Goal: Information Seeking & Learning: Understand process/instructions

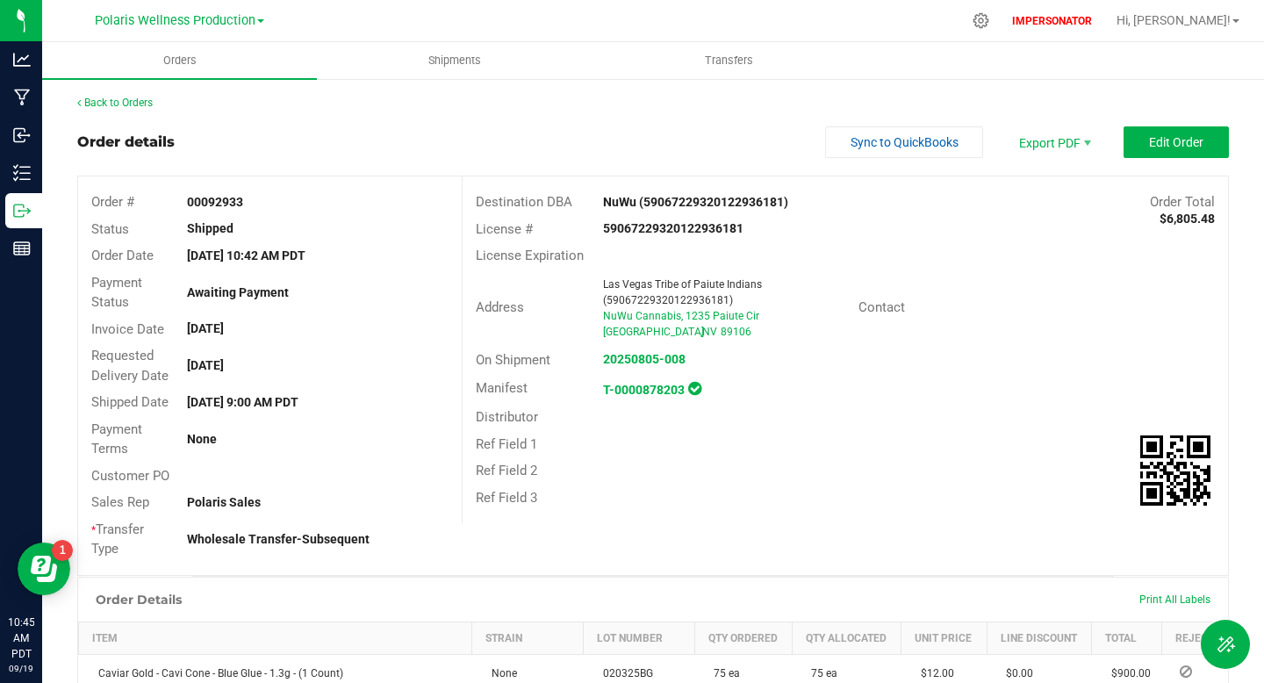
click at [228, 205] on strong "00092933" at bounding box center [215, 202] width 56 height 14
copy strong "00092933"
click at [133, 106] on link "Back to Orders" at bounding box center [114, 103] width 75 height 12
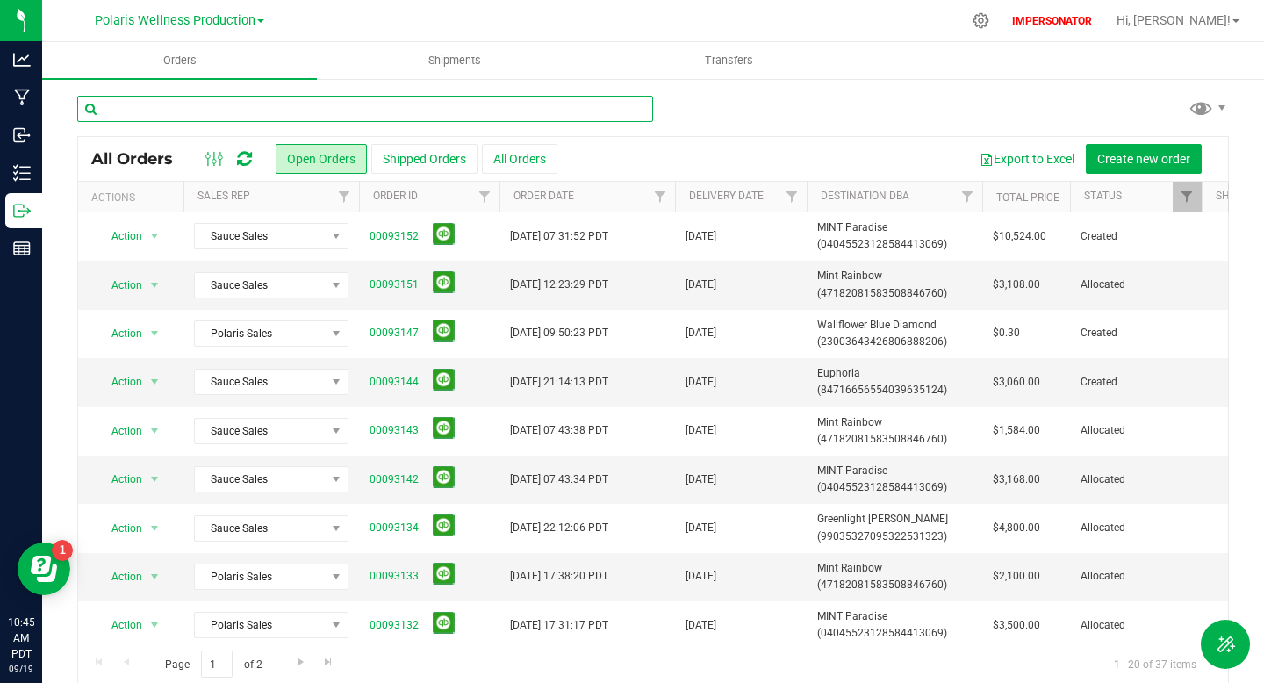
click at [255, 115] on input "text" at bounding box center [365, 109] width 576 height 26
paste input "00092933"
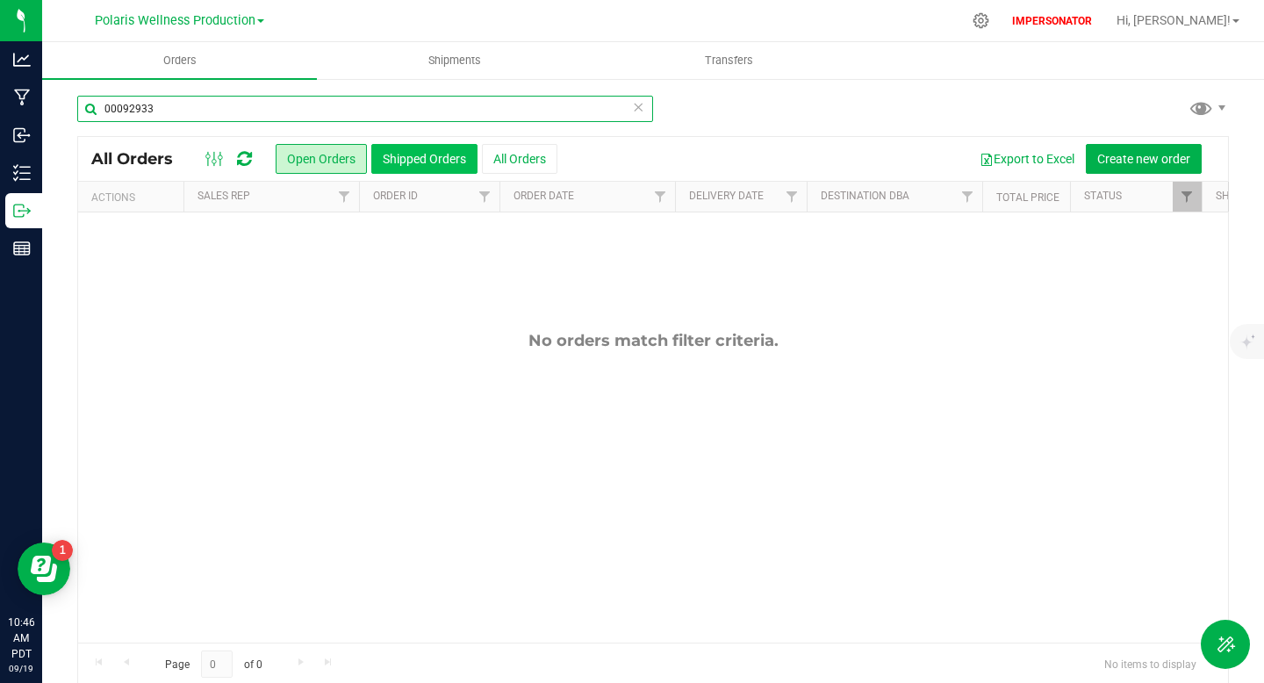
type input "00092933"
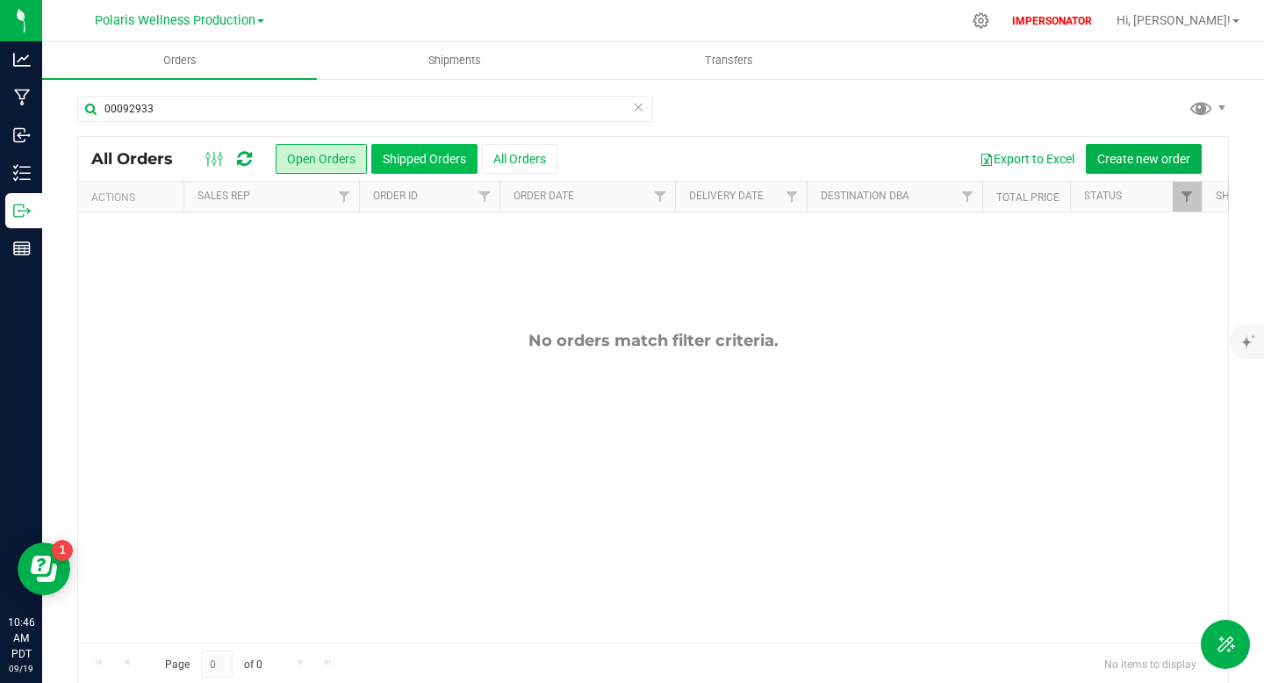
click at [422, 149] on button "Shipped Orders" at bounding box center [424, 159] width 106 height 30
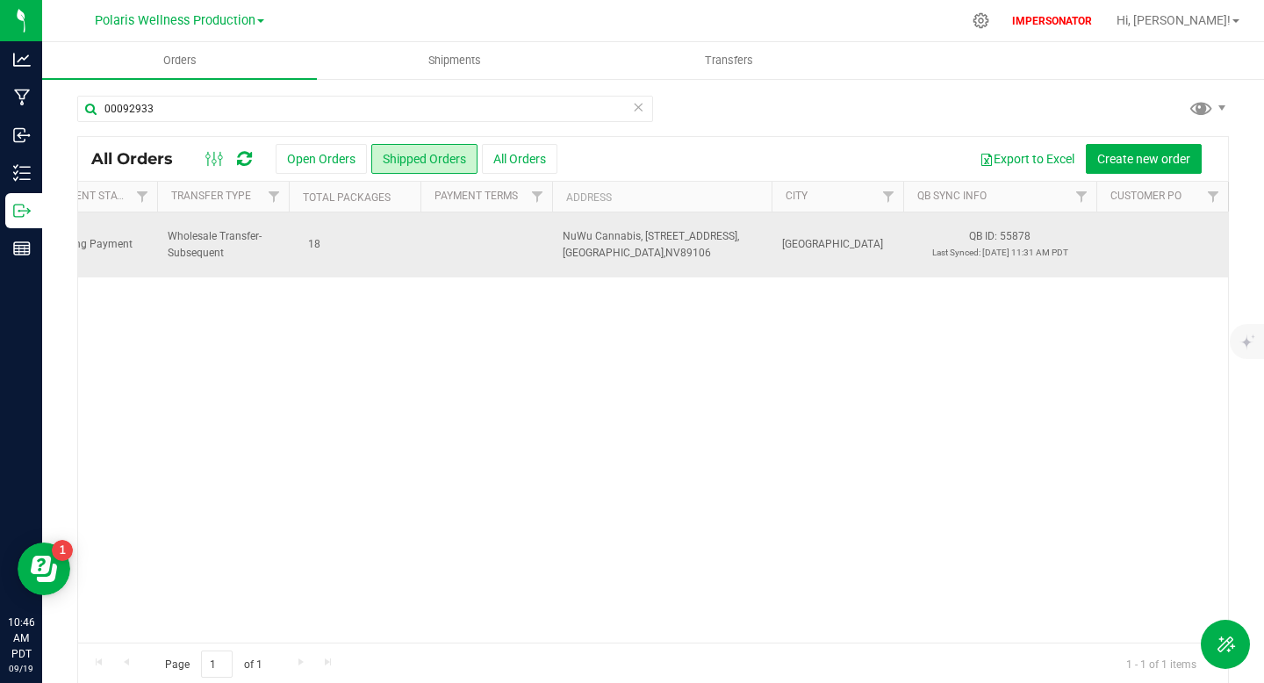
drag, startPoint x: 961, startPoint y: 234, endPoint x: 1087, endPoint y: 246, distance: 126.0
click at [1087, 248] on td "QB ID: 55878 Last Synced: Sep 18, 2025 11:31 AM PDT" at bounding box center [999, 244] width 193 height 65
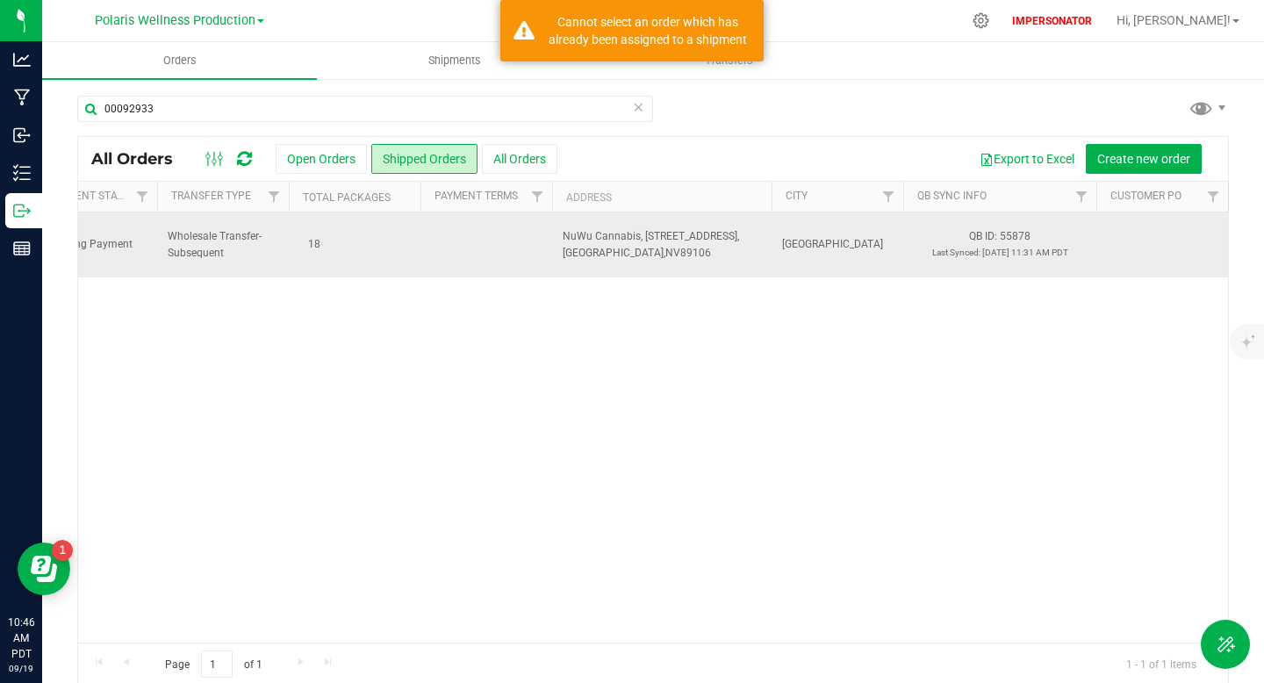
copy span "QB ID: 55878 Last Synced: Sep 18, 2025 11:31 AM PDT"
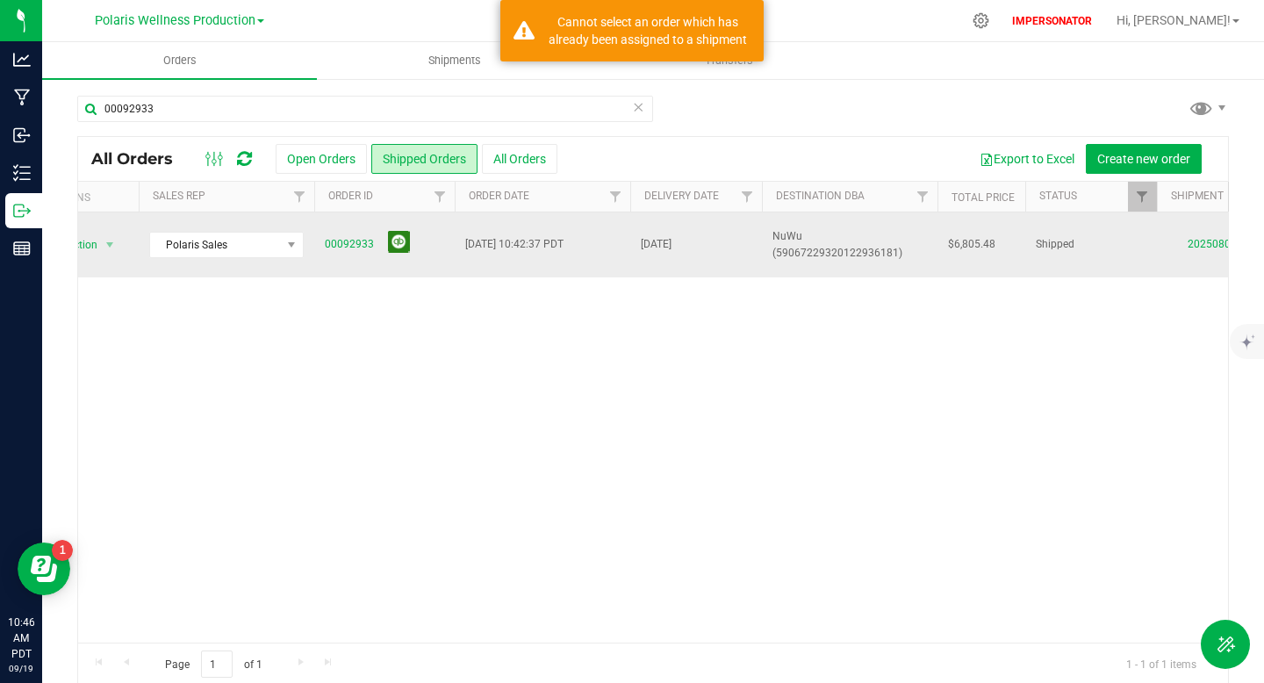
click at [398, 236] on button at bounding box center [399, 242] width 22 height 22
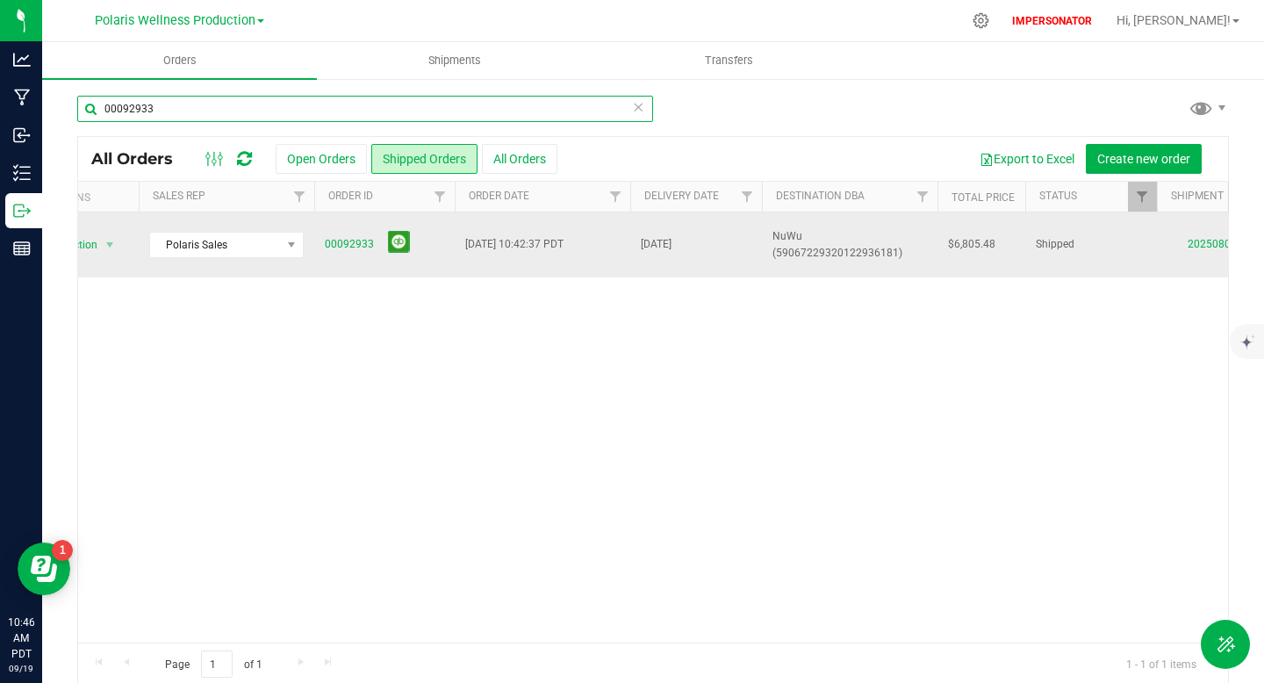
click at [142, 113] on input "00092933" at bounding box center [365, 109] width 576 height 26
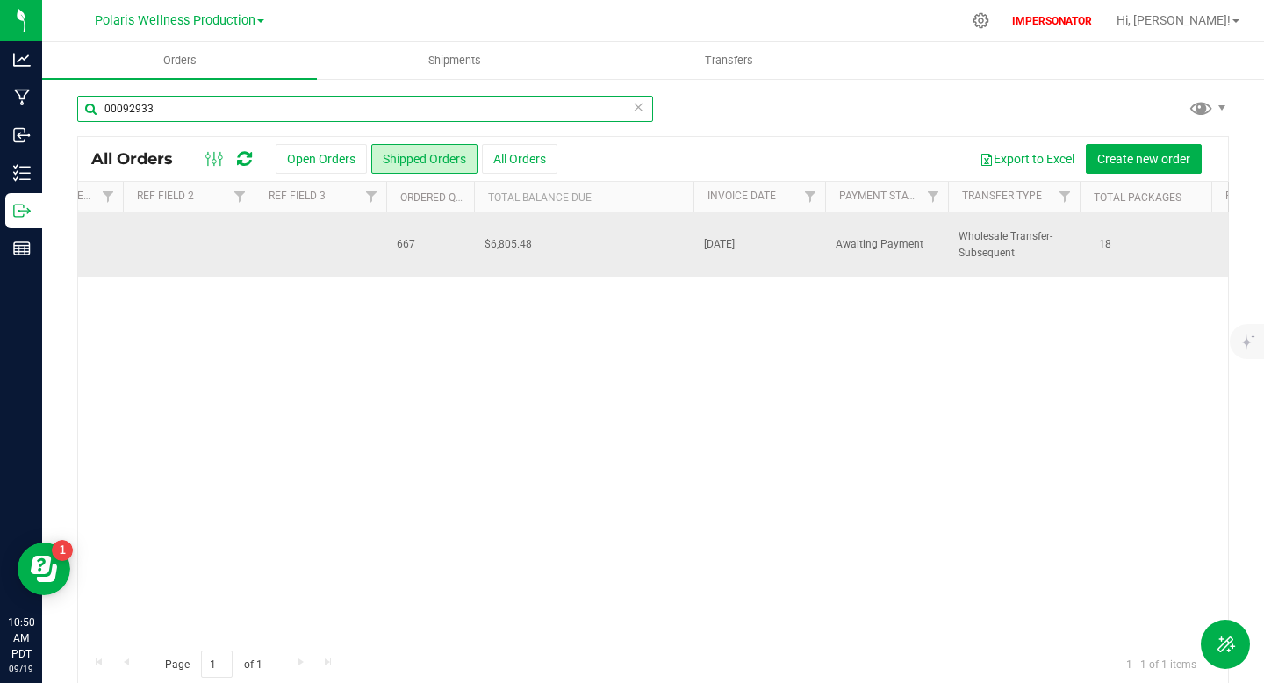
scroll to position [0, 1969]
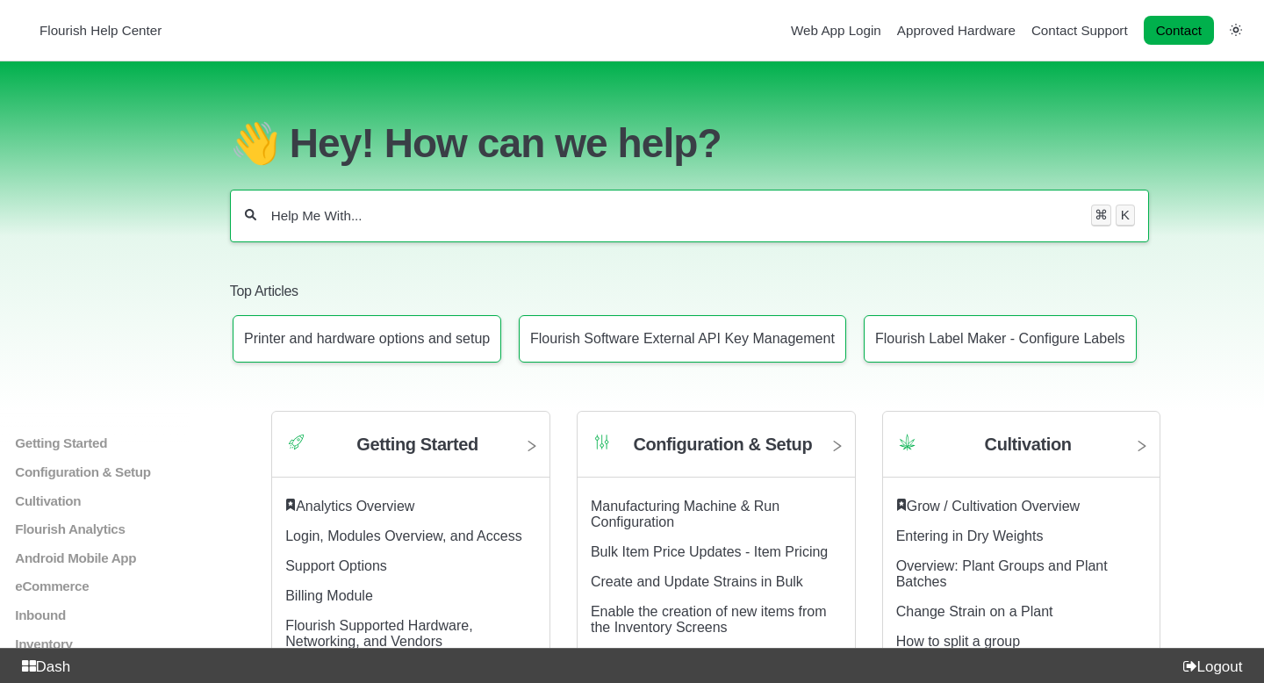
click at [520, 207] on input "Help Me With..." at bounding box center [673, 216] width 809 height 18
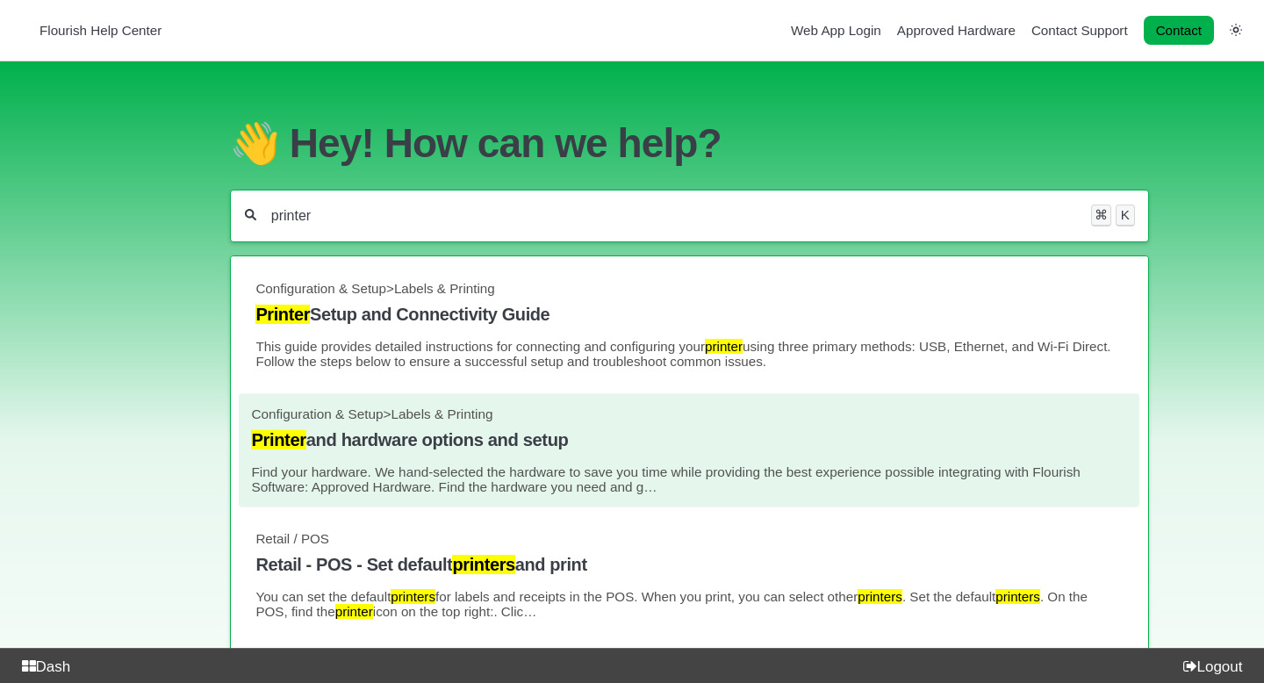
type input "printer"
click at [417, 464] on p "Find your hardware. We hand-selected the hardware to save you time while provid…" at bounding box center [690, 479] width 876 height 30
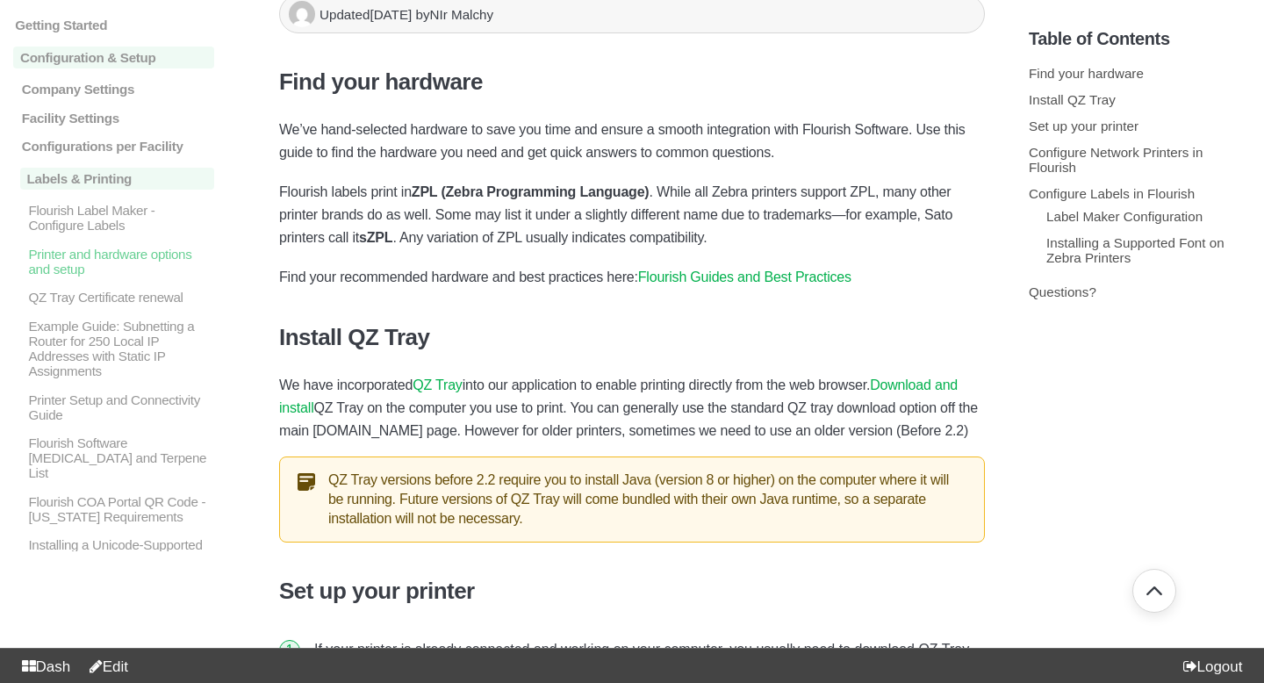
scroll to position [316, 0]
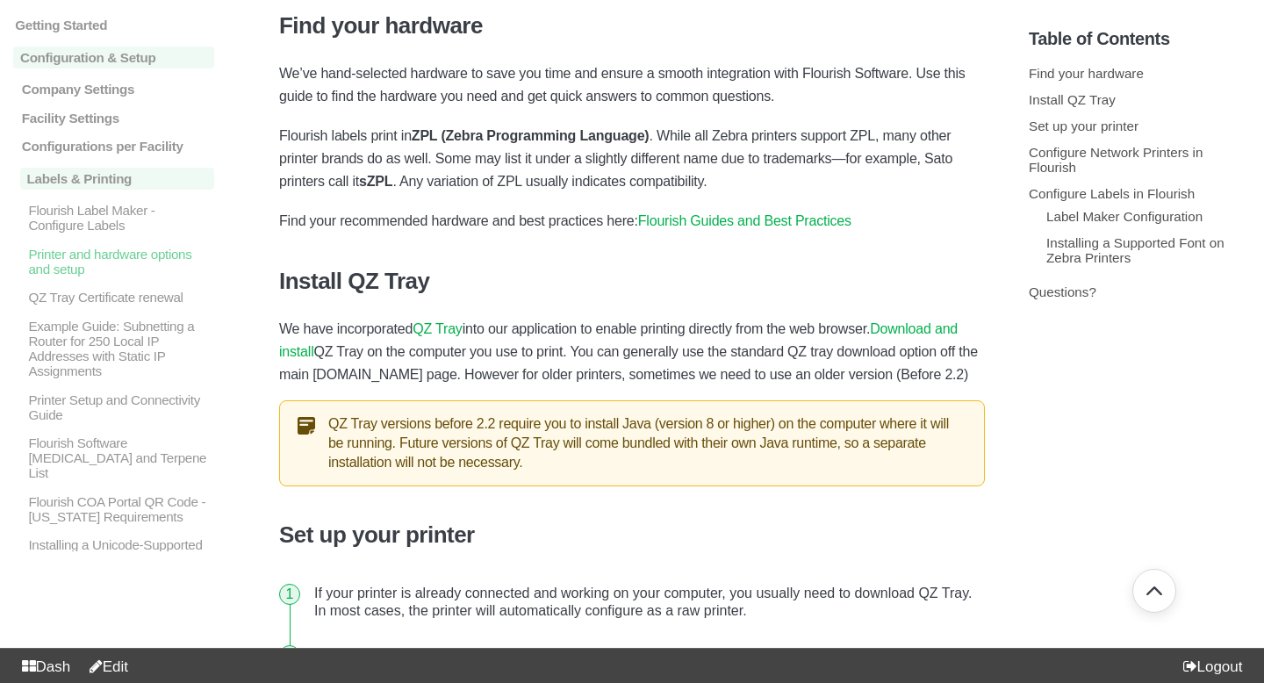
click at [441, 321] on link "QZ Tray" at bounding box center [437, 328] width 49 height 15
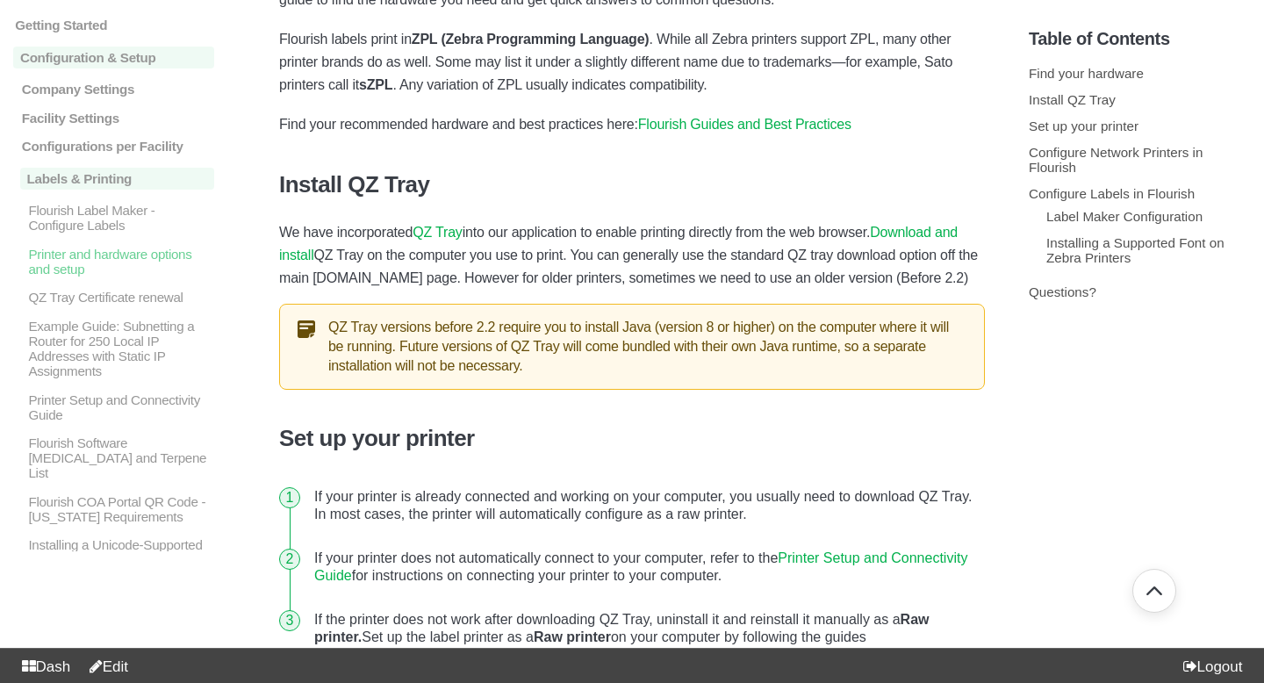
scroll to position [511, 0]
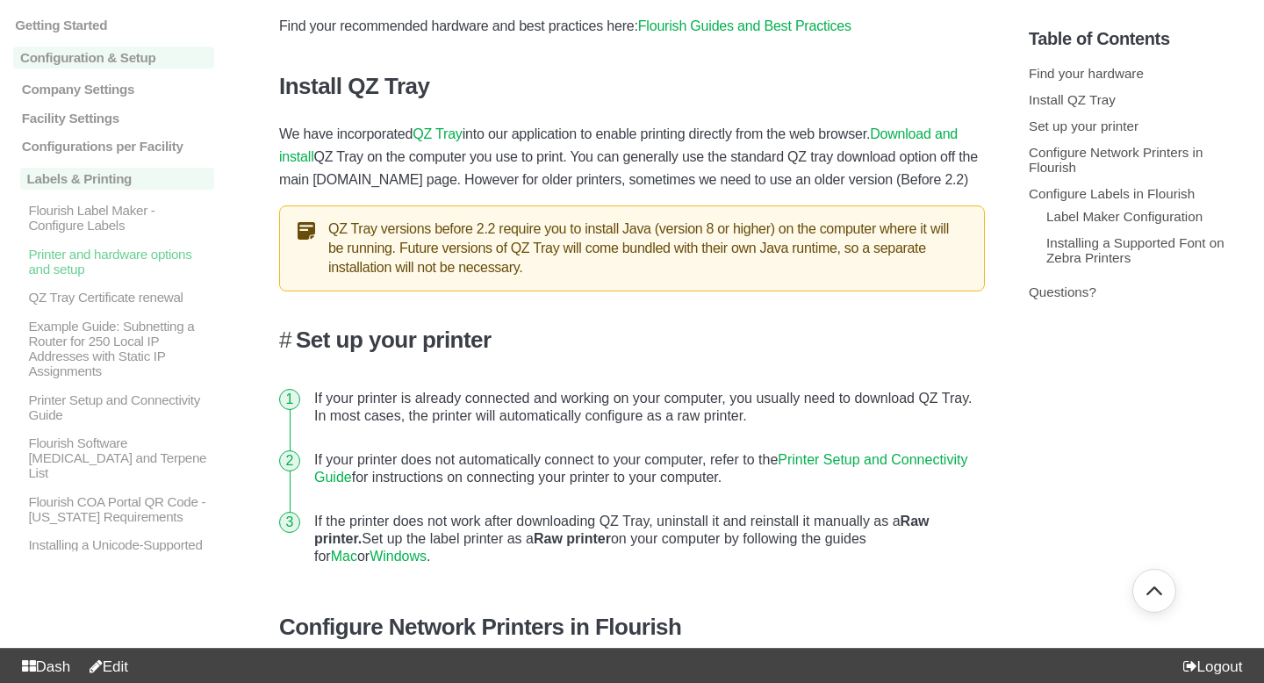
click at [464, 327] on h3 "Set up your printer" at bounding box center [632, 340] width 706 height 27
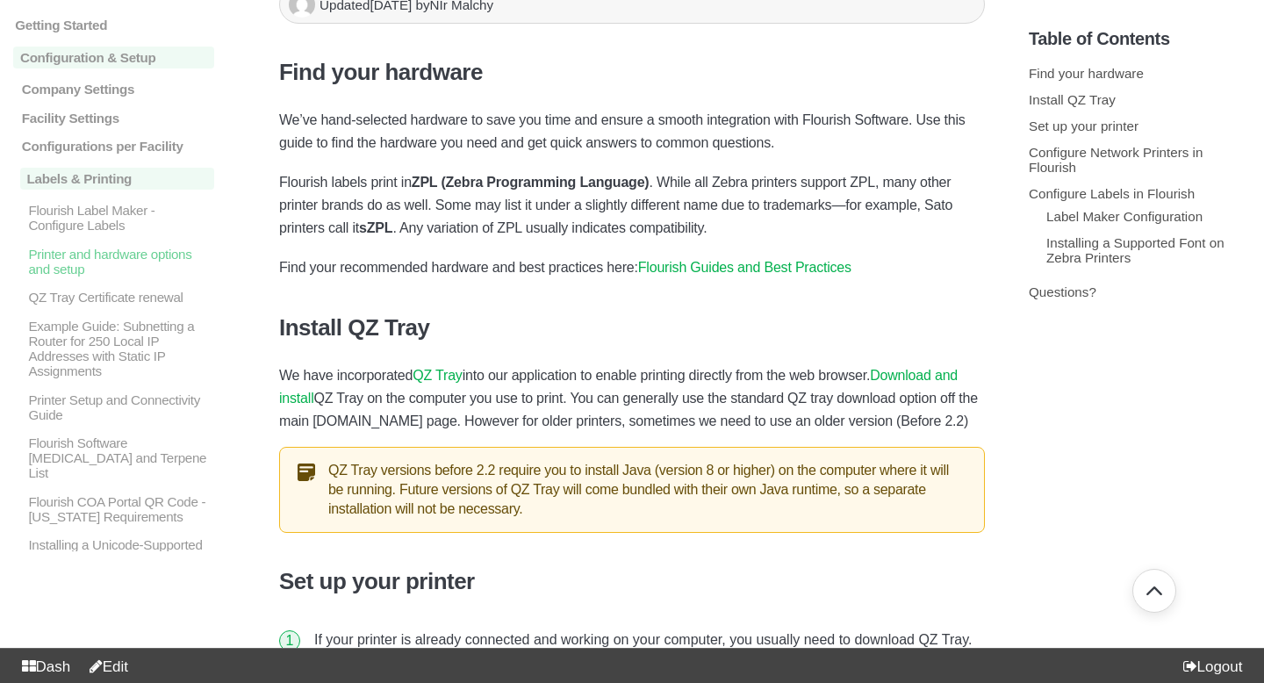
scroll to position [382, 0]
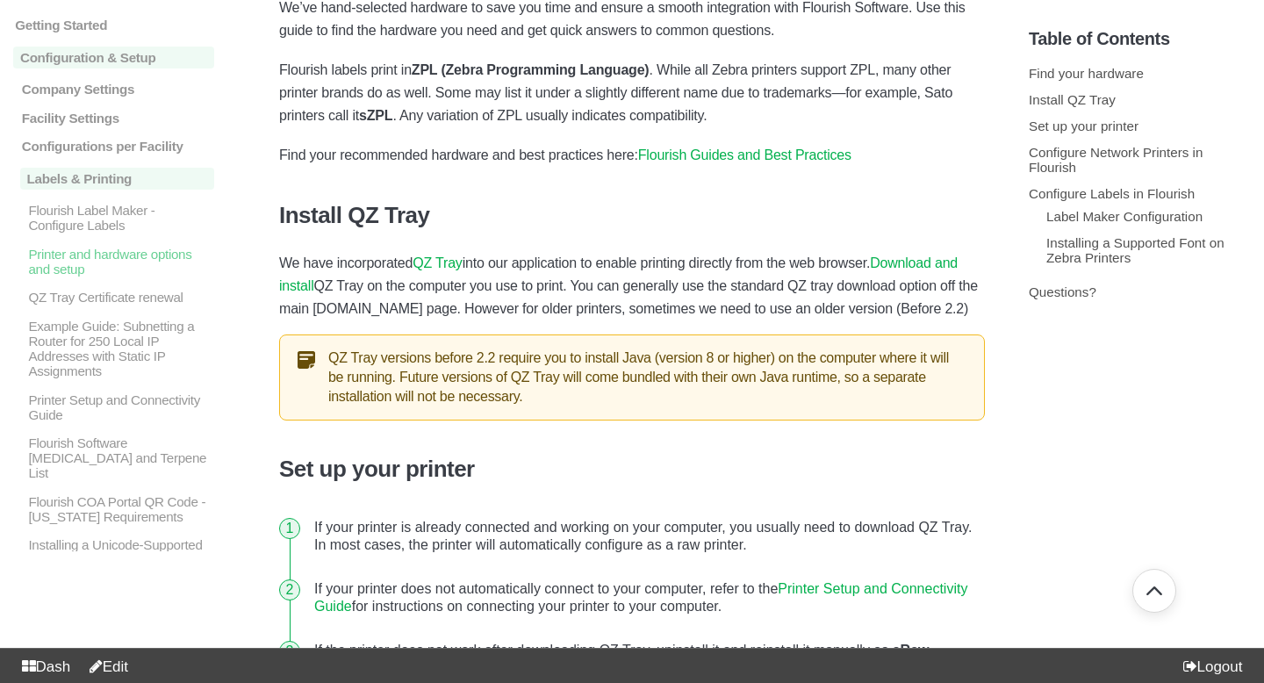
click at [413, 334] on div "QZ Tray versions before 2.2 require you to install Java (version 8 or higher) o…" at bounding box center [632, 377] width 706 height 86
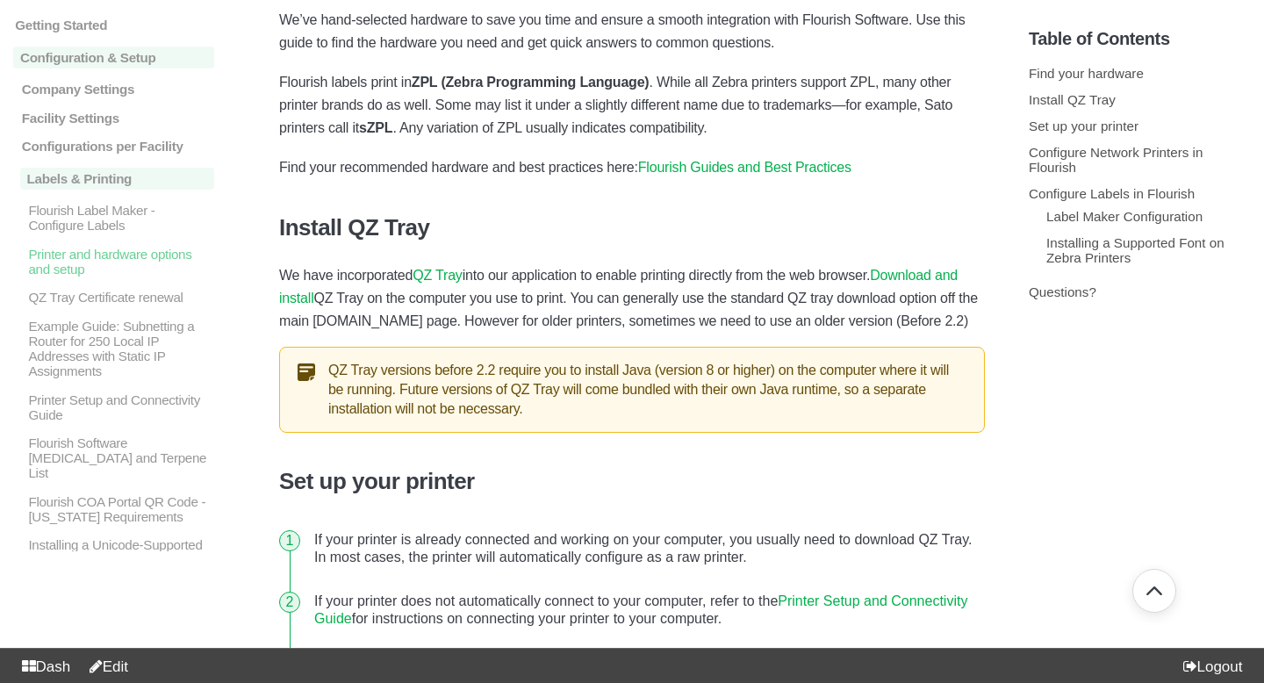
scroll to position [398, 0]
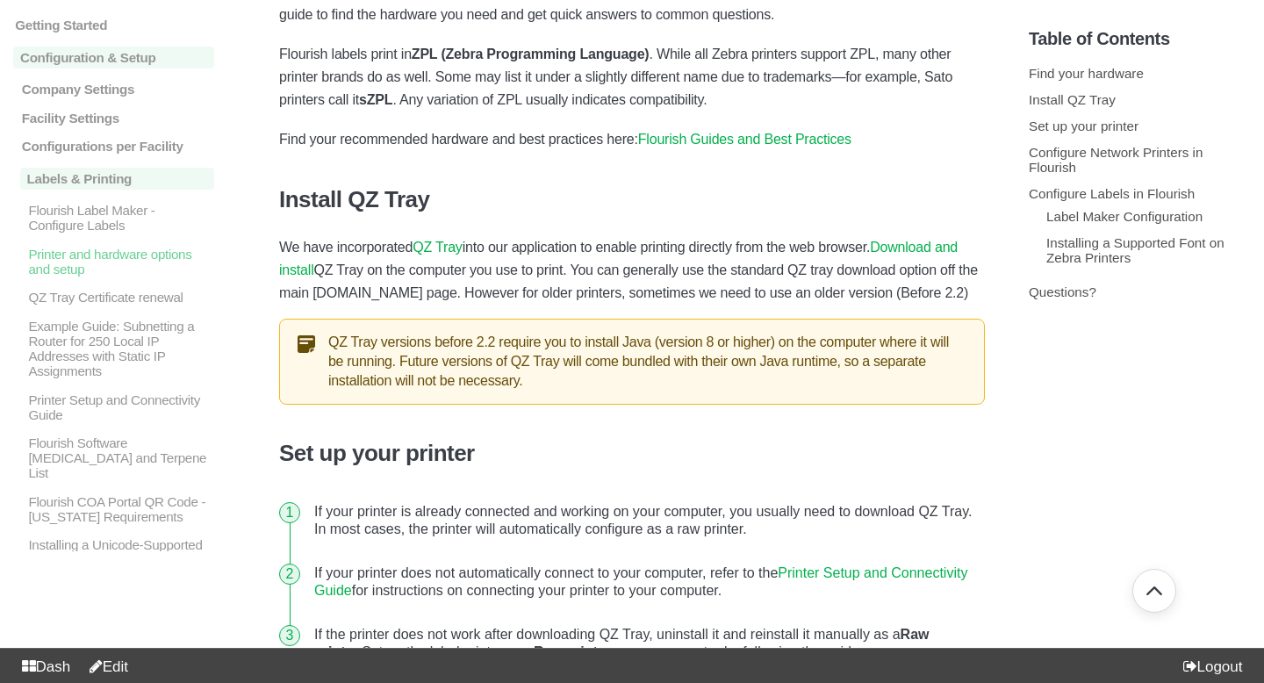
click at [295, 240] on link "Download and install" at bounding box center [618, 259] width 678 height 38
